Goal: Contribute content

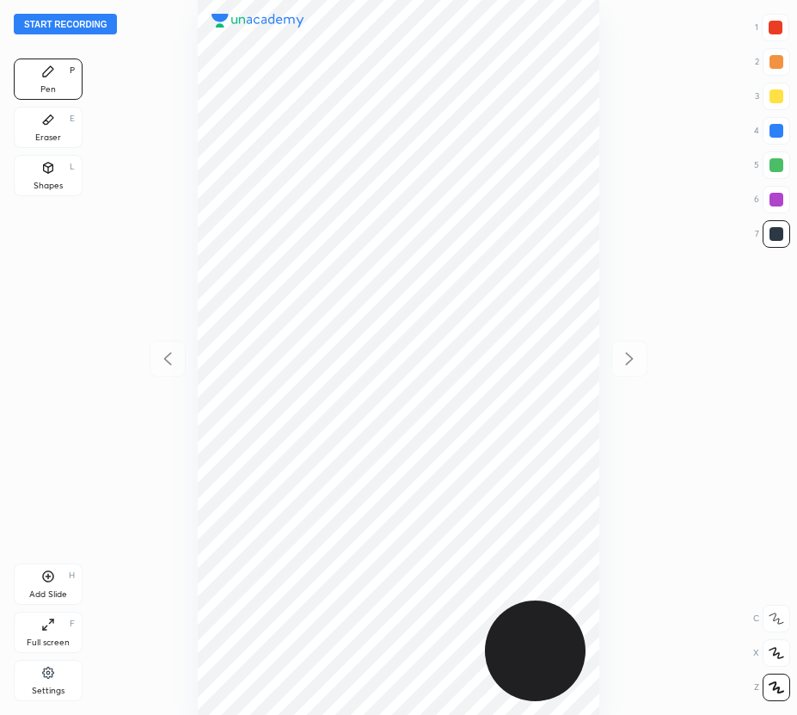
scroll to position [715, 522]
click at [80, 22] on button "Start recording" at bounding box center [65, 24] width 103 height 21
click at [778, 28] on div at bounding box center [776, 28] width 14 height 14
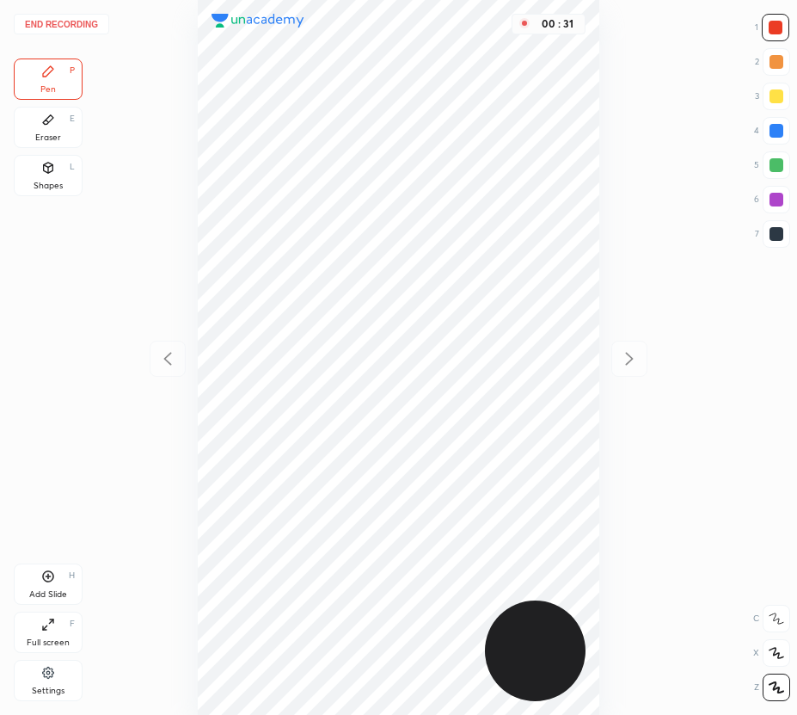
drag, startPoint x: 780, startPoint y: 199, endPoint x: 599, endPoint y: 290, distance: 202.3
click at [780, 200] on div at bounding box center [777, 200] width 14 height 14
click at [775, 233] on div at bounding box center [777, 234] width 14 height 14
click at [778, 20] on div at bounding box center [776, 28] width 28 height 28
click at [44, 585] on div "Add Slide H" at bounding box center [48, 583] width 69 height 41
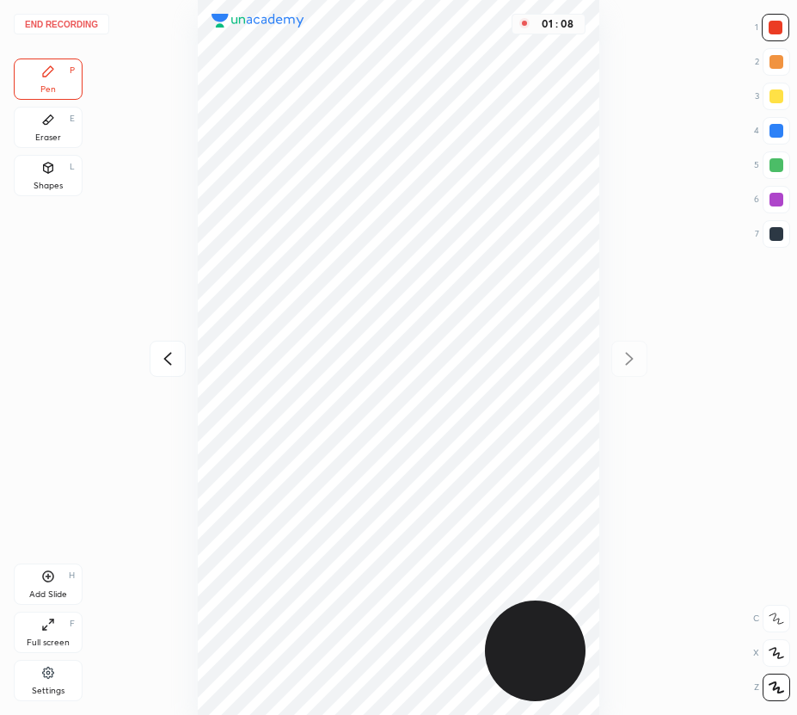
click at [775, 124] on div at bounding box center [777, 131] width 28 height 28
drag, startPoint x: 775, startPoint y: 25, endPoint x: 633, endPoint y: 167, distance: 200.7
click at [775, 28] on div at bounding box center [776, 28] width 14 height 14
drag, startPoint x: 55, startPoint y: 572, endPoint x: 55, endPoint y: 592, distance: 19.8
click at [56, 573] on div "Add Slide H" at bounding box center [48, 583] width 69 height 41
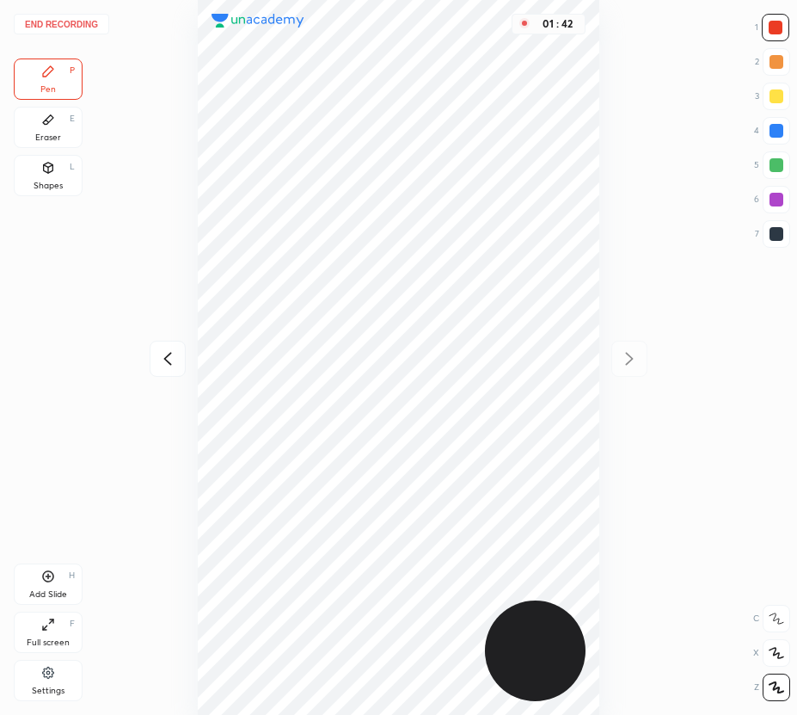
click at [175, 358] on icon at bounding box center [167, 358] width 21 height 21
click at [633, 359] on icon at bounding box center [629, 358] width 21 height 21
drag, startPoint x: 167, startPoint y: 352, endPoint x: 163, endPoint y: 321, distance: 31.2
click at [163, 353] on icon at bounding box center [167, 358] width 21 height 21
click at [630, 355] on icon at bounding box center [630, 358] width 8 height 13
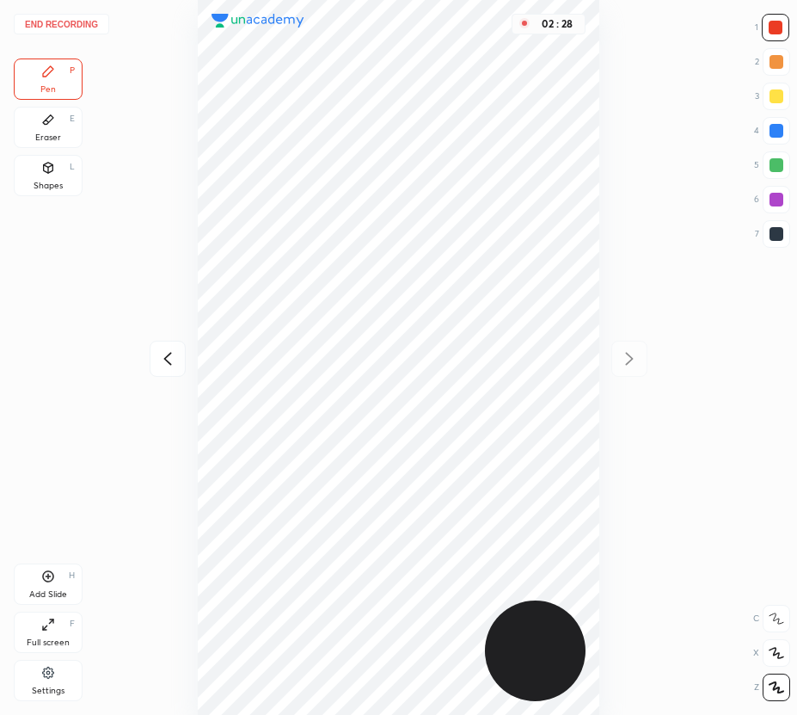
click at [85, 27] on button "End recording" at bounding box center [61, 24] width 95 height 21
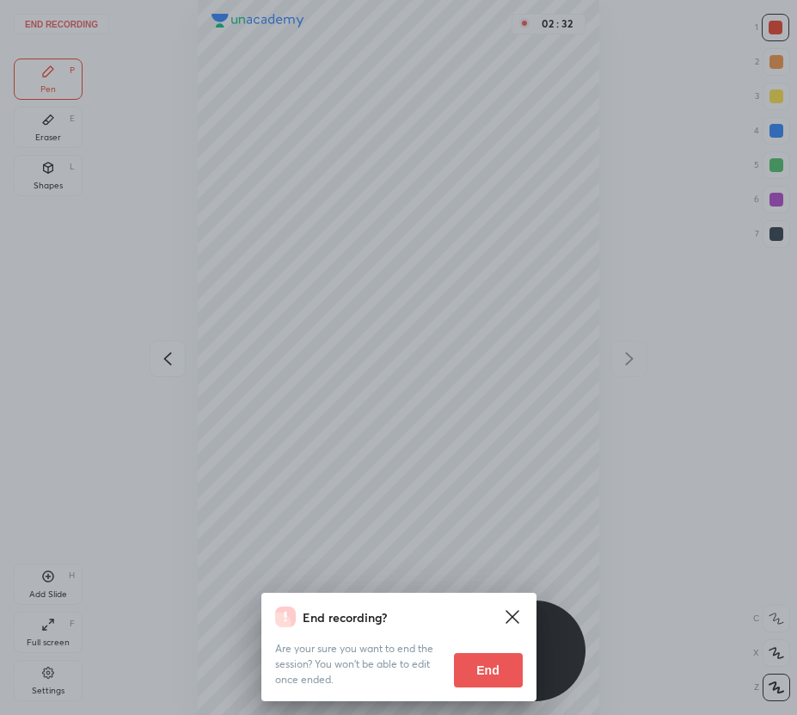
drag, startPoint x: 490, startPoint y: 664, endPoint x: 506, endPoint y: 659, distance: 16.3
click at [489, 662] on button "End" at bounding box center [488, 670] width 69 height 34
